Goal: Task Accomplishment & Management: Use online tool/utility

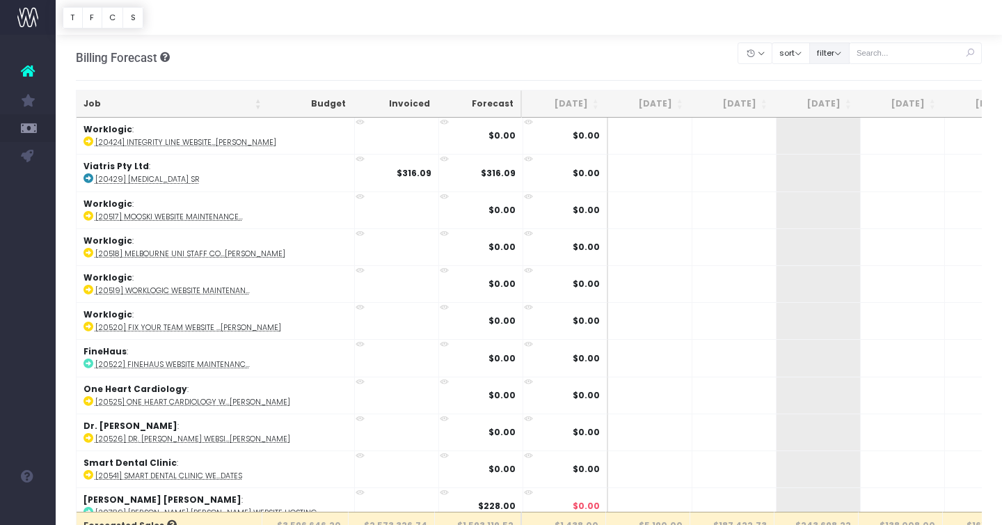
click at [850, 47] on button "filter" at bounding box center [829, 53] width 40 height 22
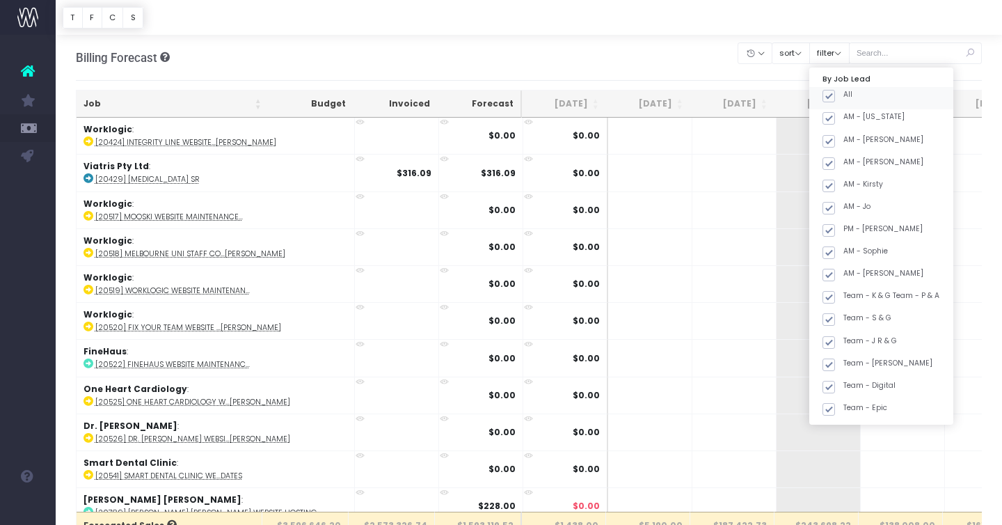
click at [835, 97] on span at bounding box center [828, 96] width 13 height 13
click at [850, 97] on input "All" at bounding box center [847, 93] width 9 height 9
checkbox input "false"
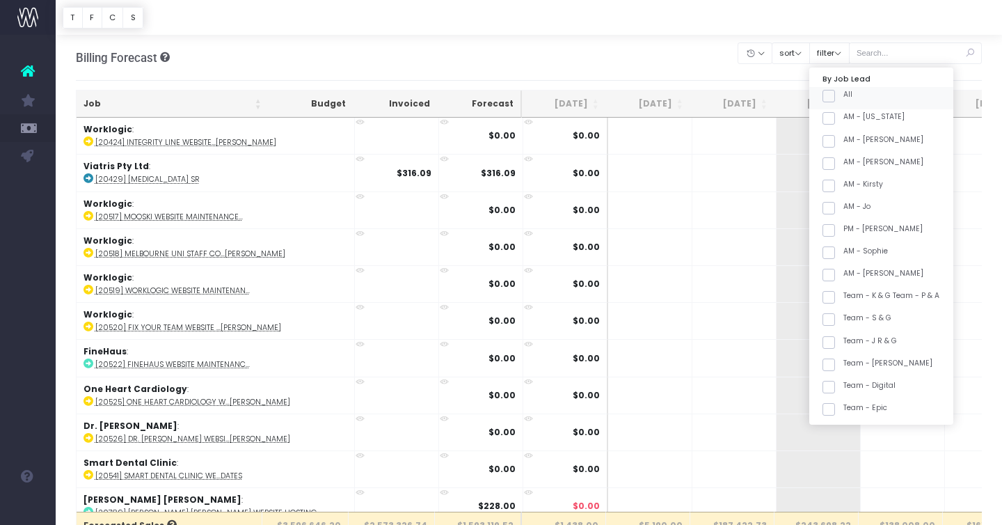
checkbox input "false"
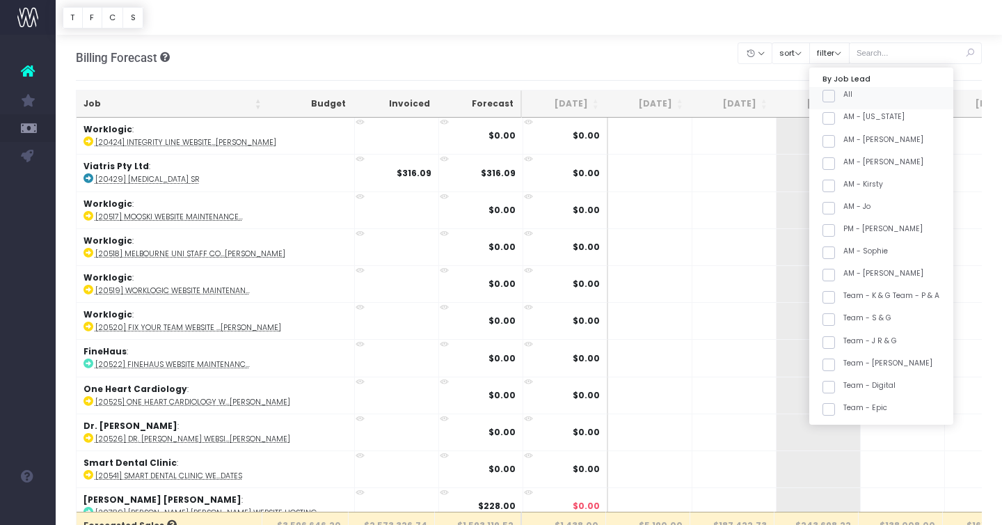
checkbox input "false"
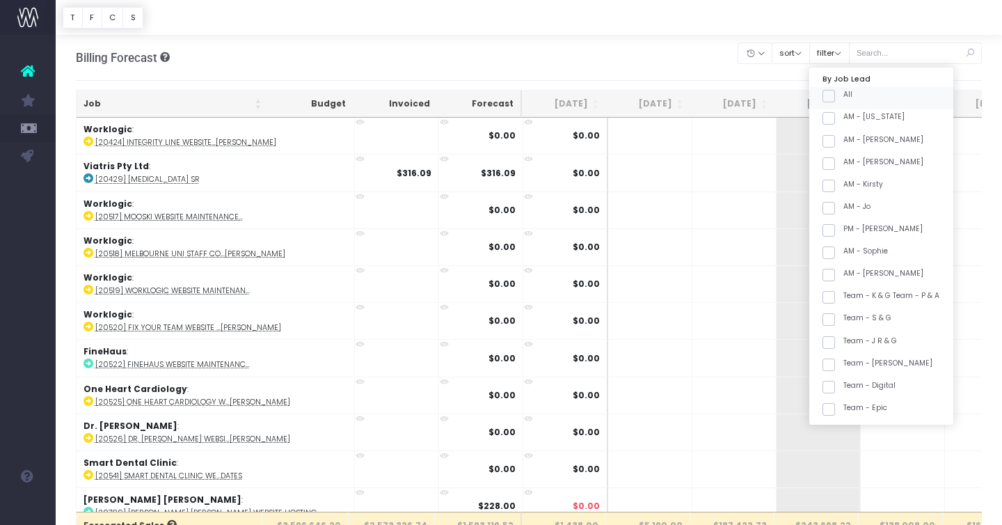
checkbox input "false"
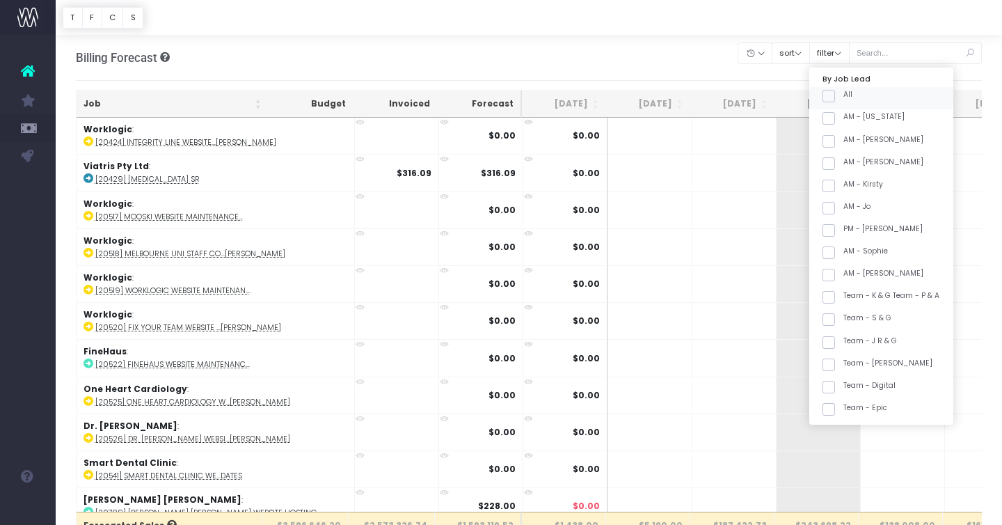
checkbox input "false"
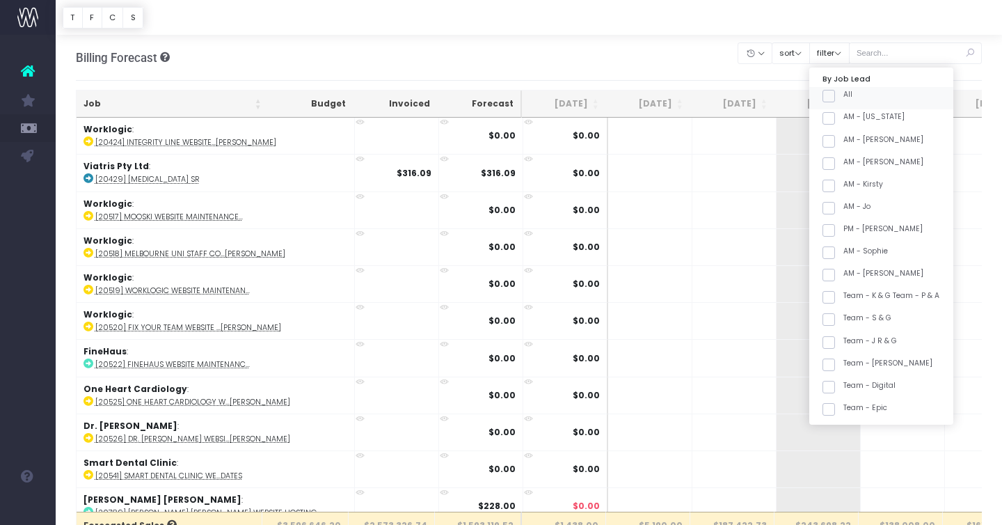
checkbox input "false"
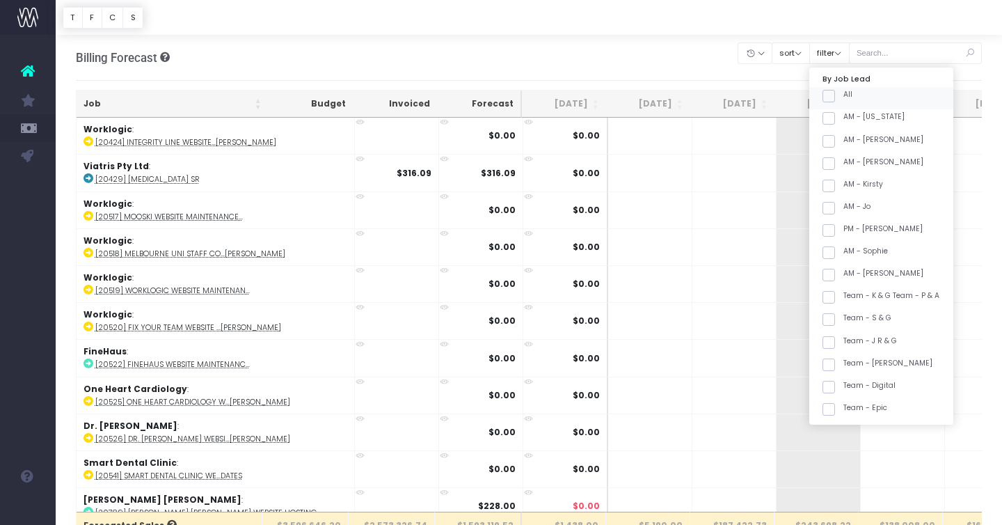
checkbox input "false"
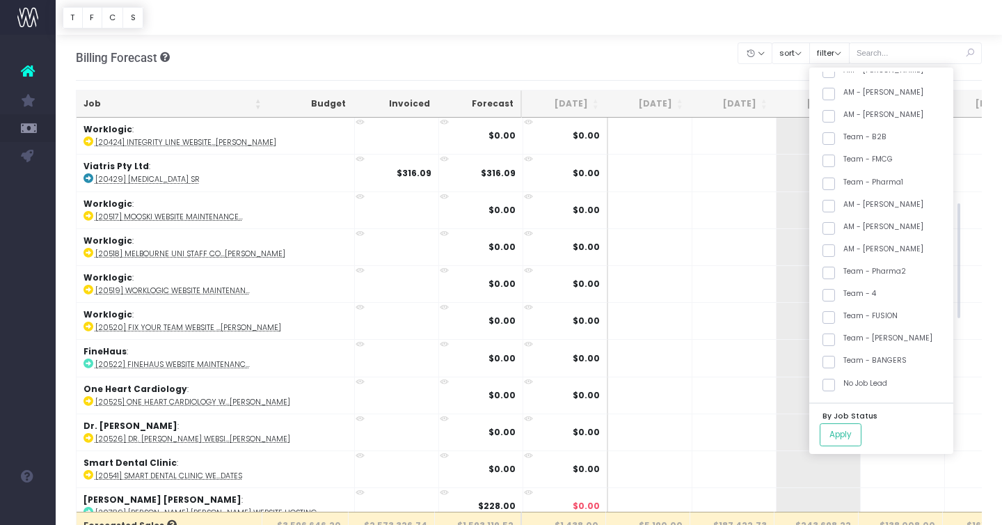
scroll to position [380, 0]
click at [869, 319] on label "Team - [PERSON_NAME]" at bounding box center [877, 317] width 110 height 11
click at [852, 319] on input "Team - [PERSON_NAME]" at bounding box center [847, 316] width 9 height 9
checkbox input "true"
click at [861, 439] on button "Apply" at bounding box center [841, 434] width 42 height 23
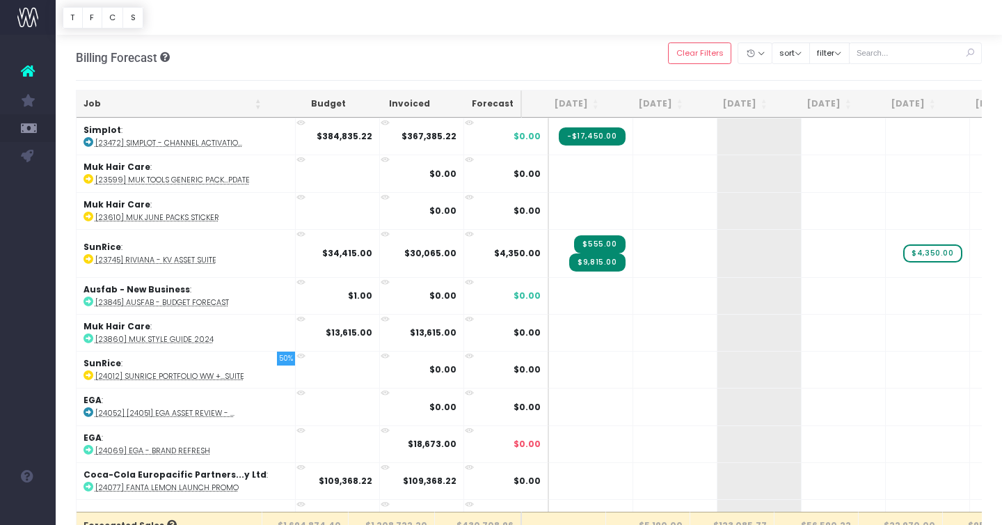
click at [222, 106] on th "Job" at bounding box center [173, 103] width 192 height 27
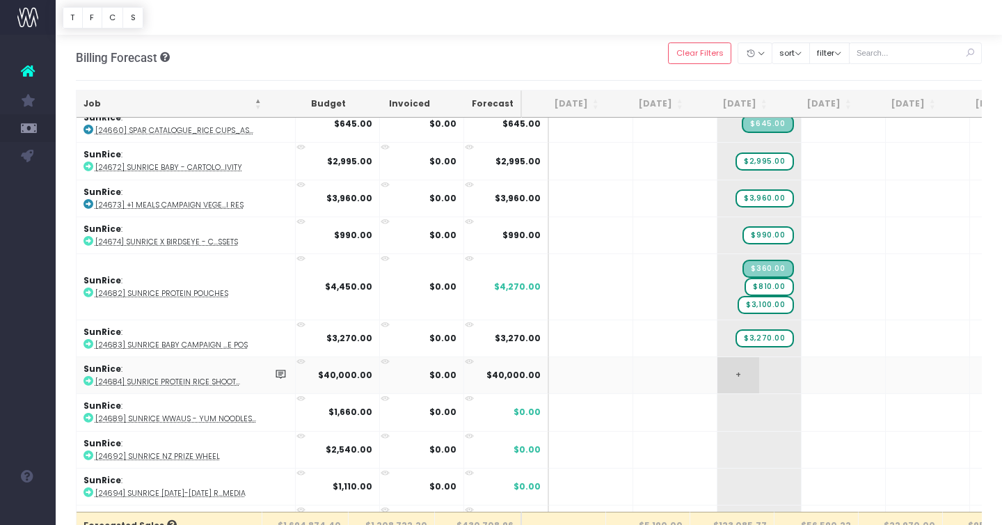
scroll to position [3072, 0]
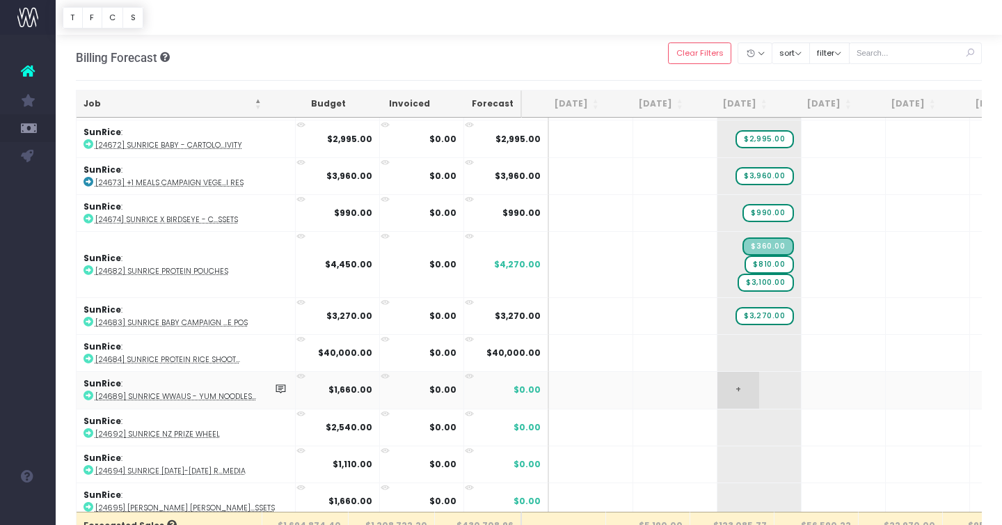
click at [719, 385] on span "+" at bounding box center [738, 390] width 42 height 36
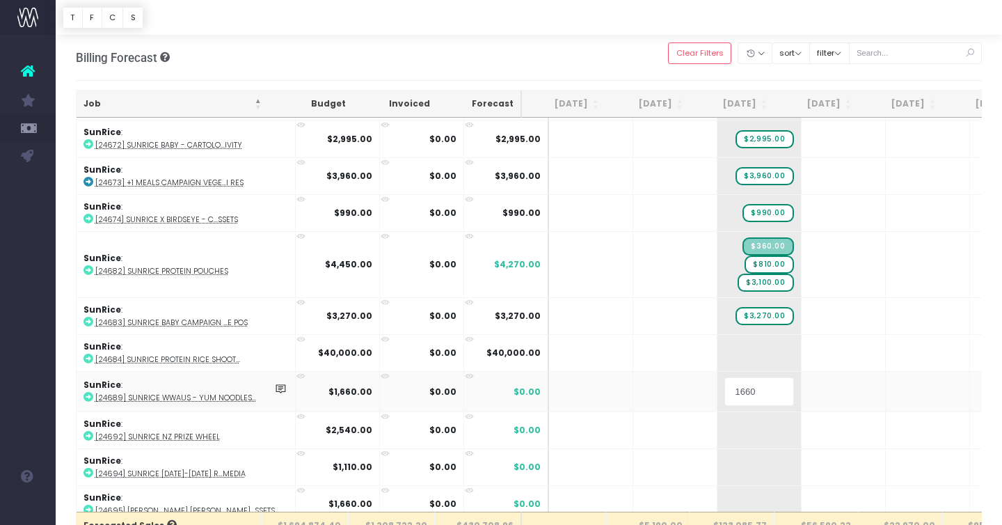
click at [739, 389] on input "1660" at bounding box center [759, 391] width 70 height 28
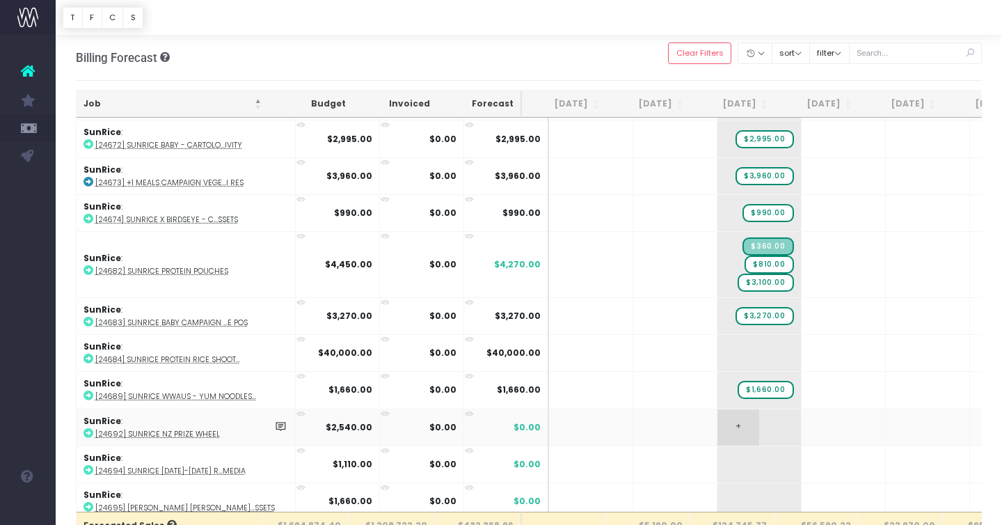
click at [717, 421] on span "+" at bounding box center [738, 427] width 42 height 36
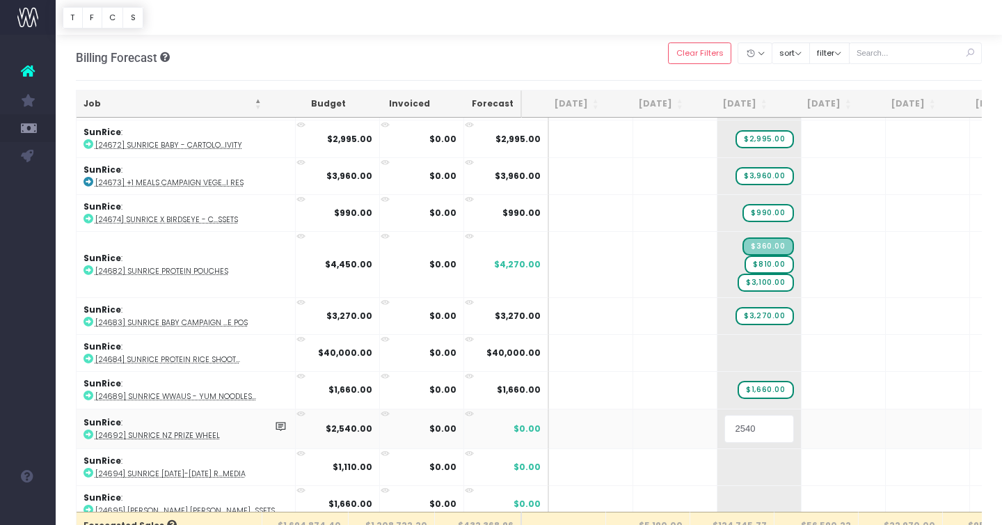
click at [745, 423] on input "2540" at bounding box center [759, 429] width 70 height 28
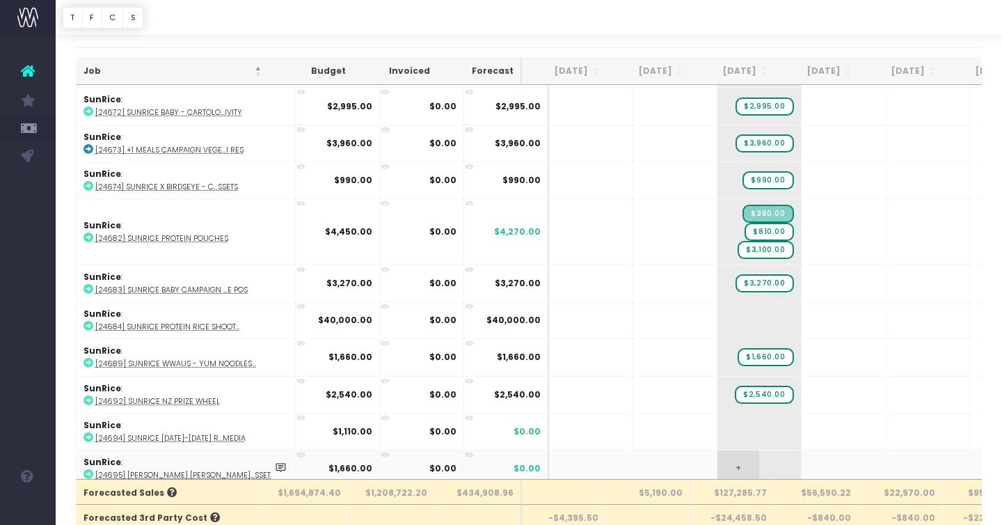
scroll to position [39, 0]
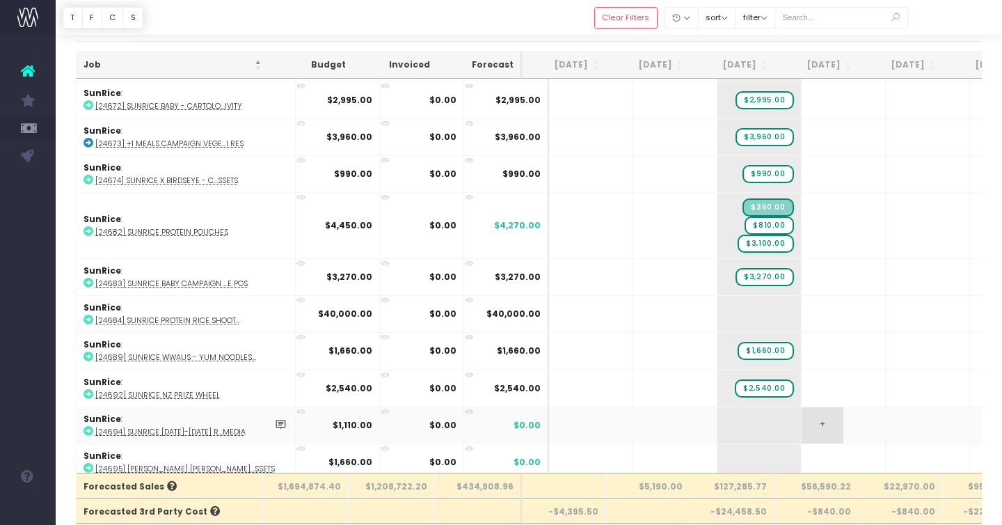
click at [802, 411] on span "+" at bounding box center [823, 425] width 42 height 36
click at [818, 419] on input "1110" at bounding box center [844, 427] width 70 height 28
click at [802, 463] on span "+" at bounding box center [823, 462] width 42 height 36
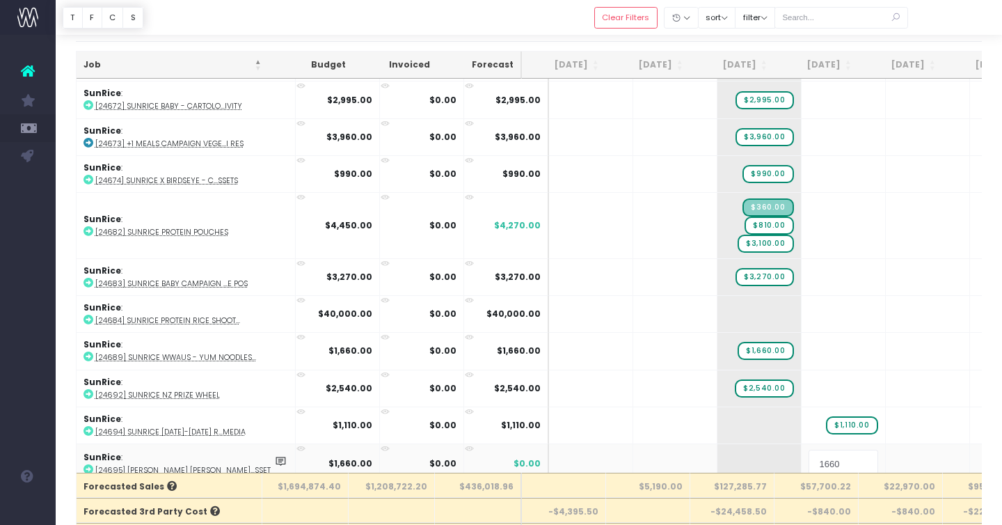
click at [813, 462] on input "1660" at bounding box center [844, 464] width 70 height 28
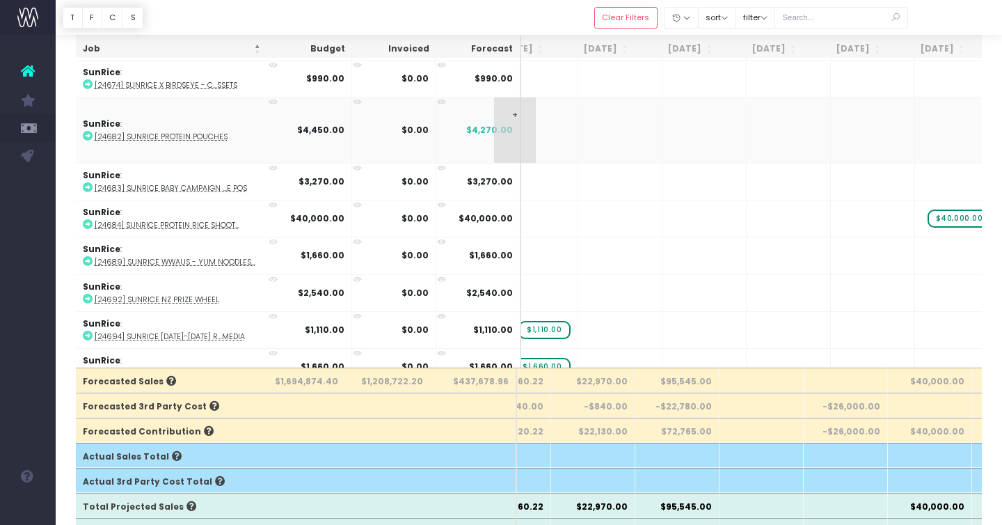
scroll to position [0, 0]
